Goal: Transaction & Acquisition: Book appointment/travel/reservation

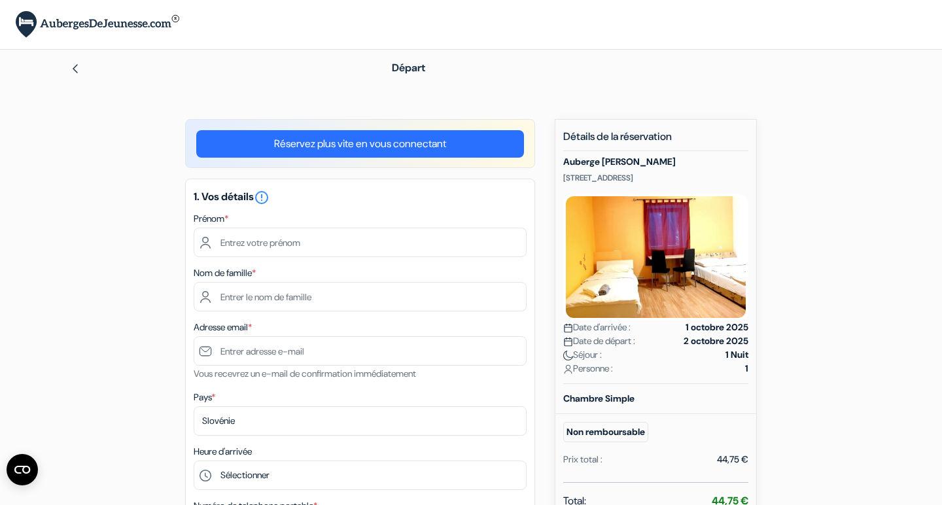
click at [404, 219] on div "Prénom *" at bounding box center [360, 234] width 333 height 46
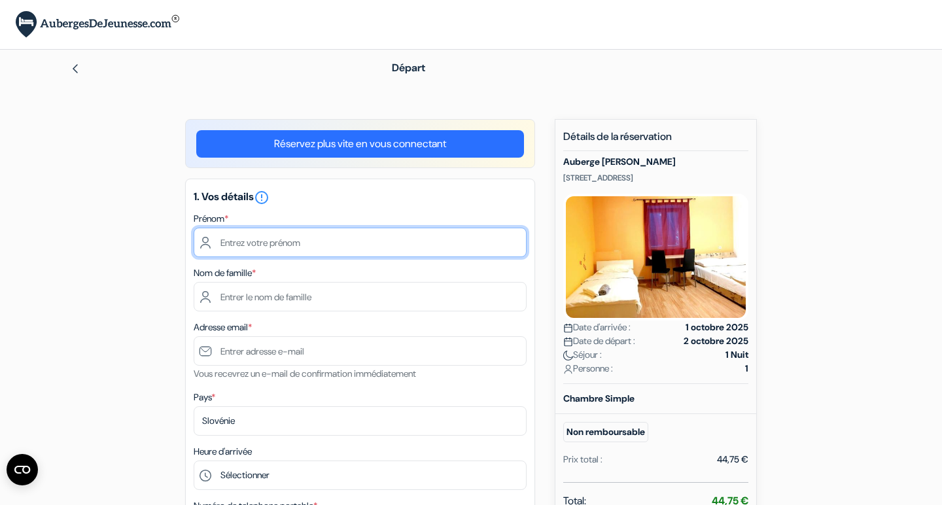
click at [354, 243] on input "text" at bounding box center [360, 242] width 333 height 29
type input "Leo"
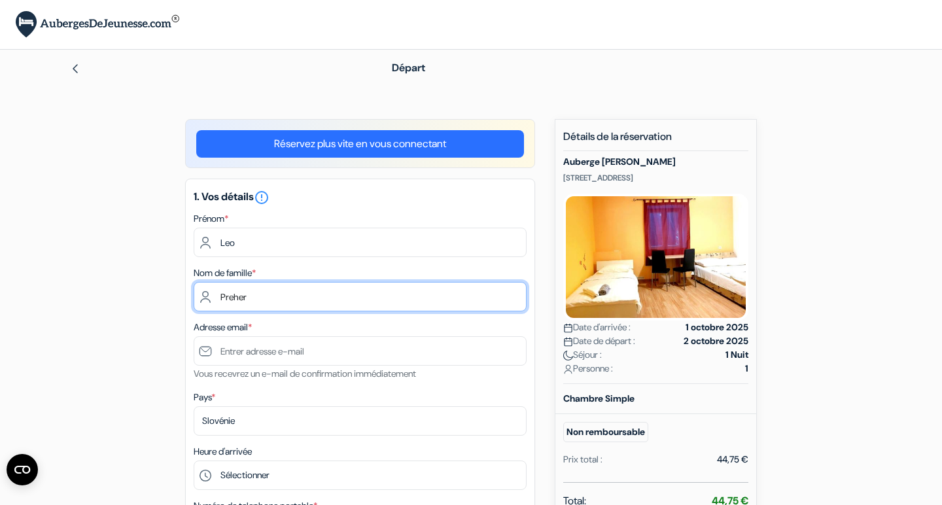
type input "Preher"
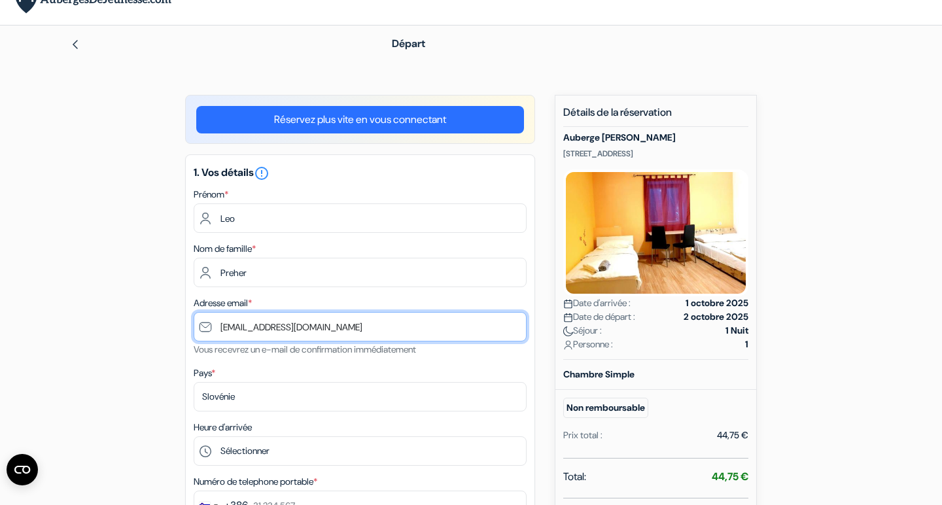
scroll to position [181, 0]
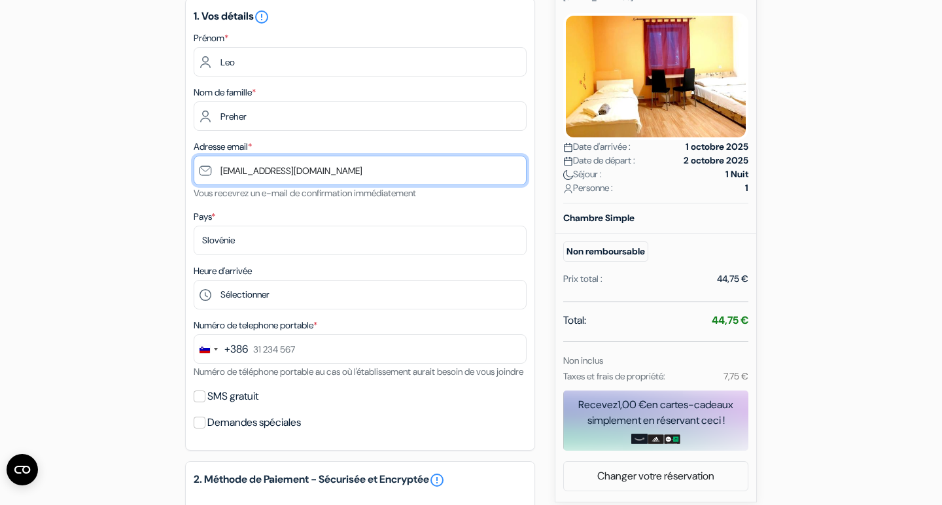
type input "[EMAIL_ADDRESS][DOMAIN_NAME]"
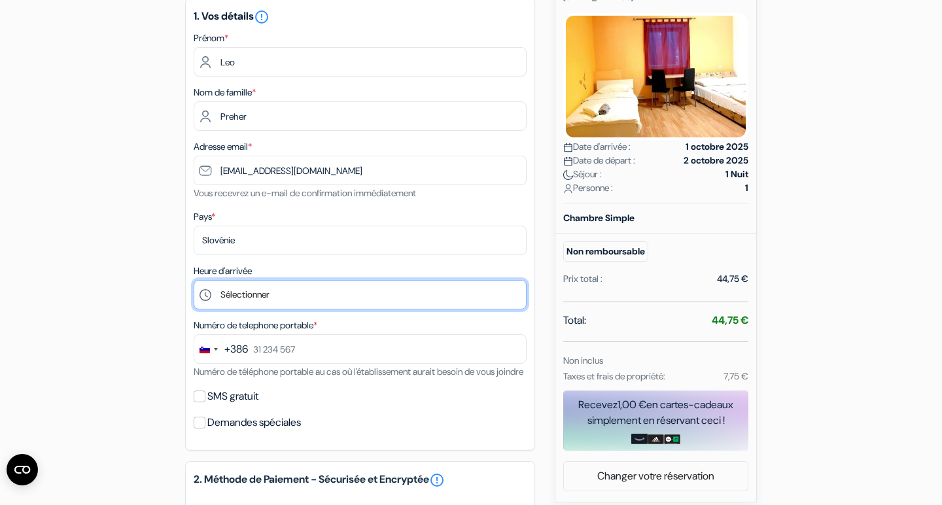
select select "15"
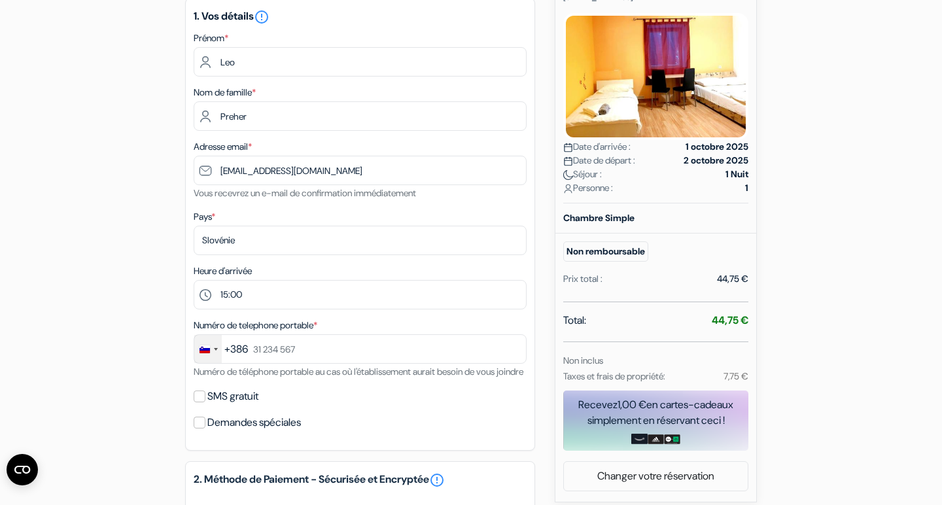
click at [213, 349] on div "Change country, selected Slovenia (+386)" at bounding box center [207, 349] width 27 height 28
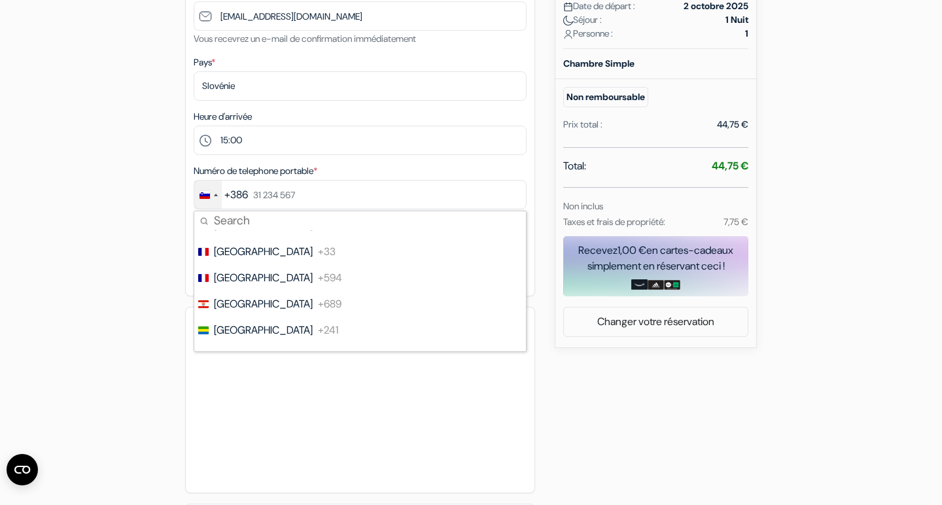
scroll to position [1980, 0]
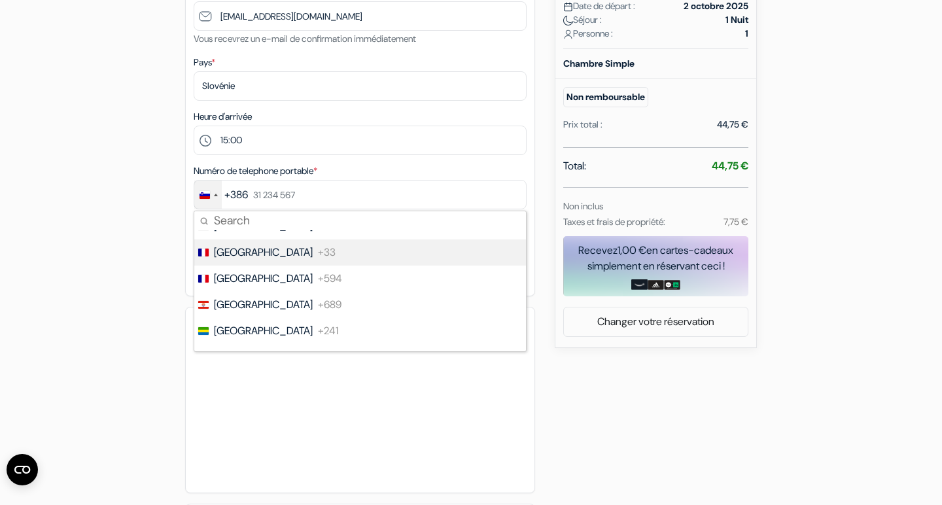
click at [318, 249] on span "+33" at bounding box center [327, 253] width 18 height 16
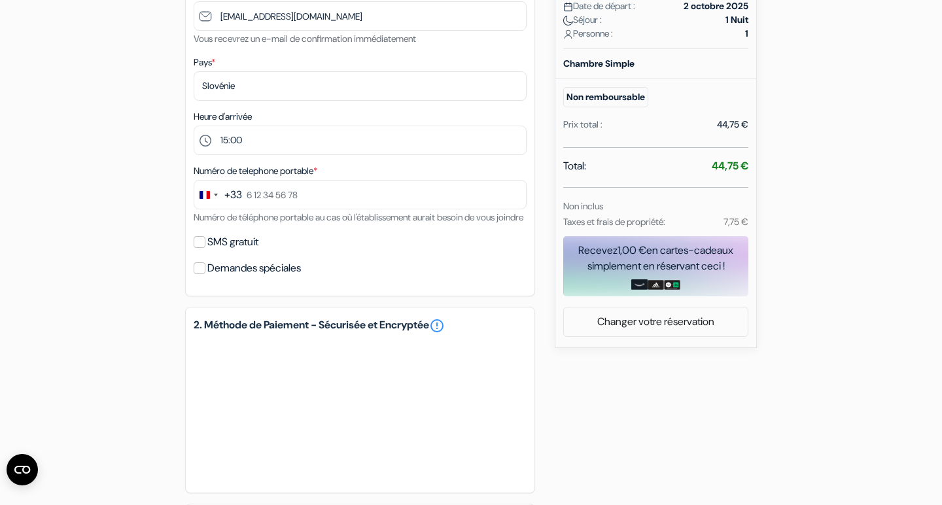
click at [171, 231] on div "add_box Auberge [PERSON_NAME] [STREET_ADDRESS] Détails de l'établissement [GEOG…" at bounding box center [471, 239] width 864 height 911
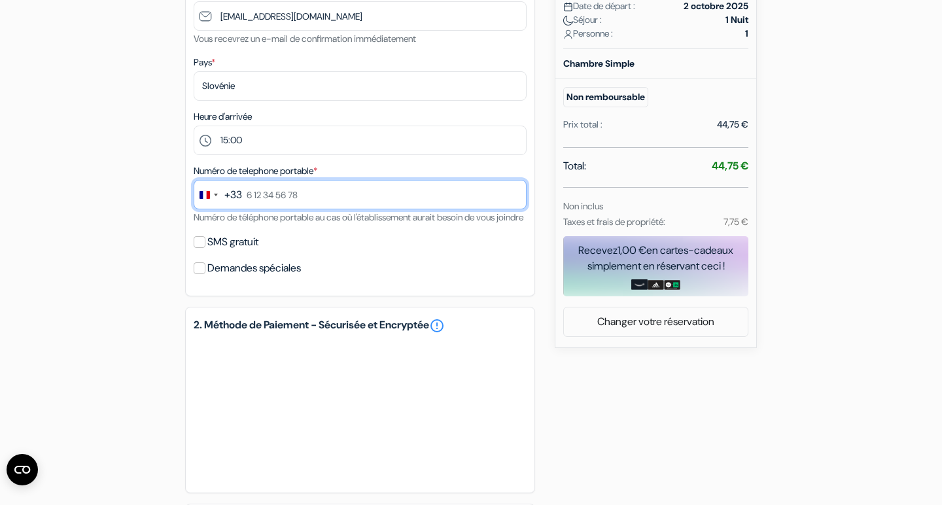
click at [272, 188] on input "text" at bounding box center [360, 194] width 333 height 29
click at [255, 195] on input "7 96 93 69" at bounding box center [360, 194] width 333 height 29
type input "7 69 96 93 69"
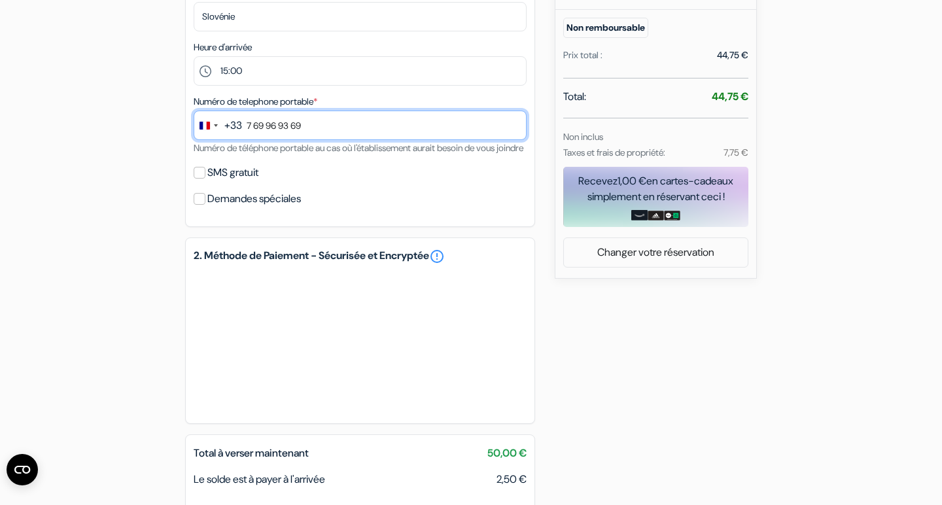
scroll to position [549, 0]
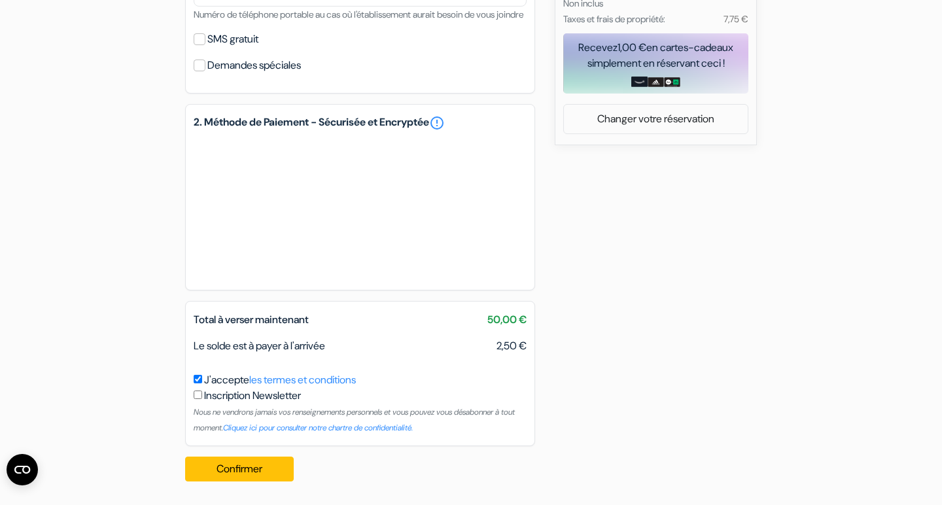
click at [627, 295] on div "add_box Auberge [PERSON_NAME] [STREET_ADDRESS] Détails de l'établissement [GEOG…" at bounding box center [471, 36] width 864 height 911
click at [255, 471] on button "Confirmer Loading..." at bounding box center [239, 469] width 109 height 25
